Goal: Information Seeking & Learning: Check status

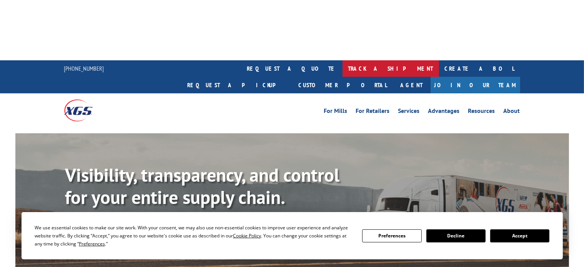
click at [342, 60] on link "track a shipment" at bounding box center [390, 68] width 96 height 17
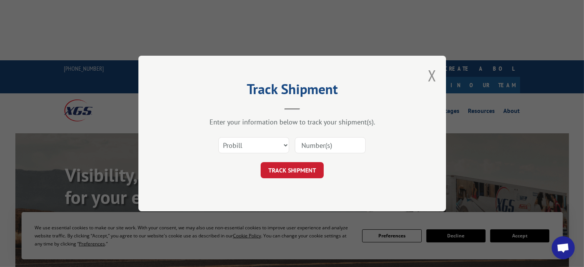
click at [328, 138] on input at bounding box center [330, 145] width 71 height 16
paste input "191850"
type input "191850"
click at [238, 138] on select "Select category... Probill BOL PO" at bounding box center [253, 145] width 71 height 16
select select "bol"
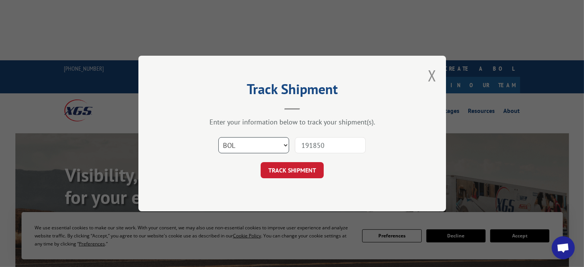
click at [218, 137] on select "Select category... Probill BOL PO" at bounding box center [253, 145] width 71 height 16
click at [287, 170] on button "TRACK SHIPMENT" at bounding box center [291, 170] width 63 height 16
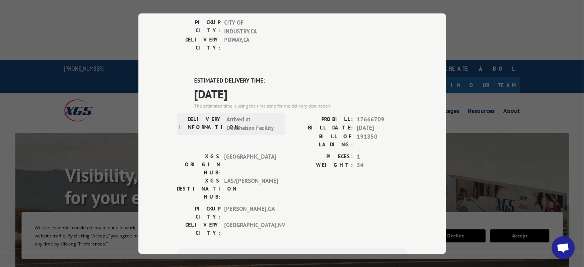
scroll to position [154, 0]
